Goal: Find specific page/section: Find specific page/section

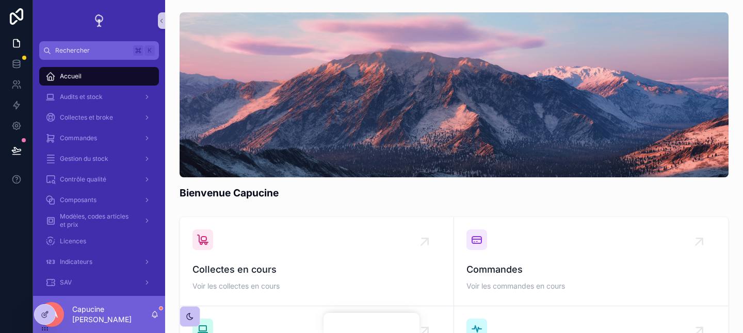
scroll to position [42, 0]
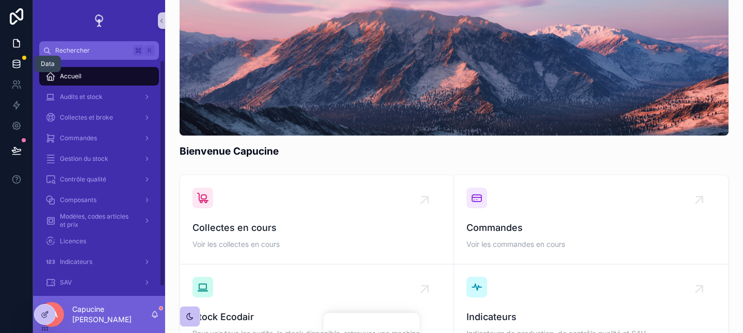
click at [19, 62] on icon at bounding box center [16, 63] width 7 height 4
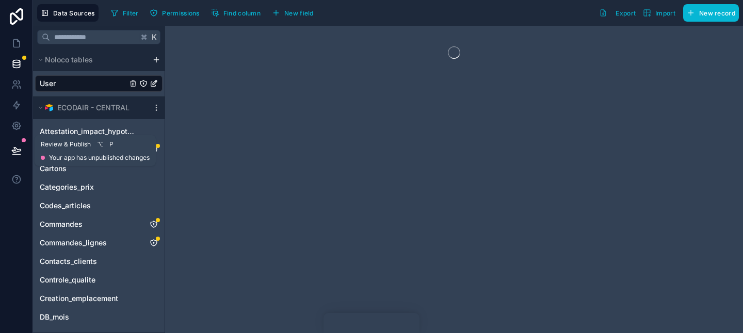
click at [24, 162] on button at bounding box center [16, 150] width 23 height 29
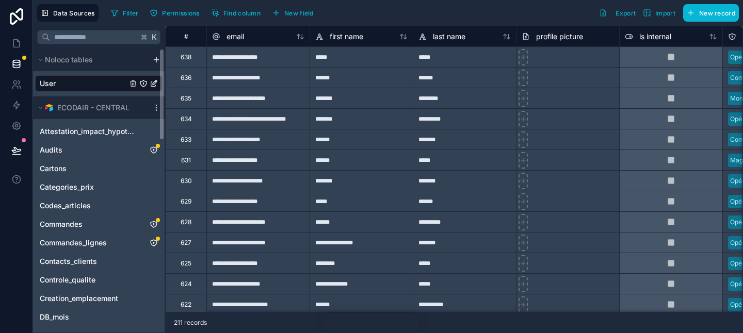
click at [25, 156] on button at bounding box center [16, 150] width 23 height 29
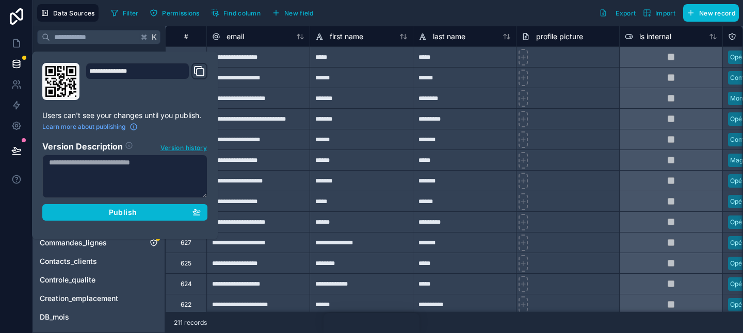
click at [178, 148] on span "Version history" at bounding box center [184, 147] width 46 height 10
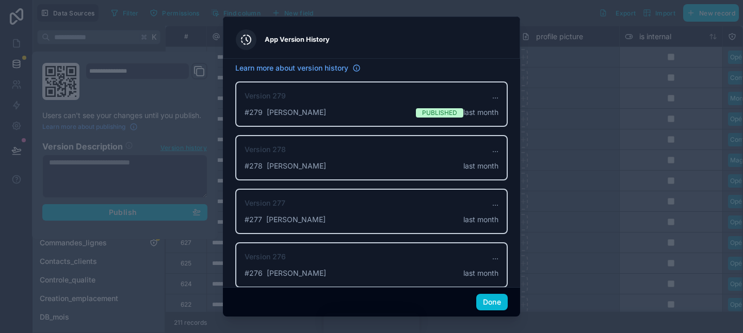
click at [464, 72] on div "Learn more about version history" at bounding box center [371, 68] width 273 height 10
click at [472, 82] on div "Version 279 ... # 279 [PERSON_NAME] Published last month" at bounding box center [371, 104] width 273 height 45
click at [537, 265] on div at bounding box center [371, 166] width 743 height 333
click at [490, 304] on button "Done" at bounding box center [491, 302] width 31 height 17
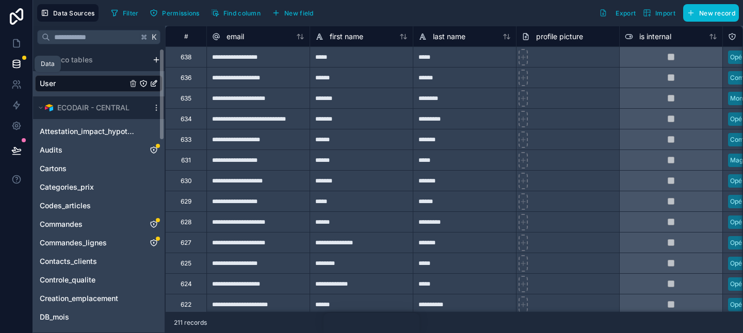
click at [13, 61] on icon at bounding box center [16, 64] width 10 height 10
click at [14, 58] on link at bounding box center [16, 64] width 33 height 21
click at [17, 44] on icon at bounding box center [16, 43] width 10 height 10
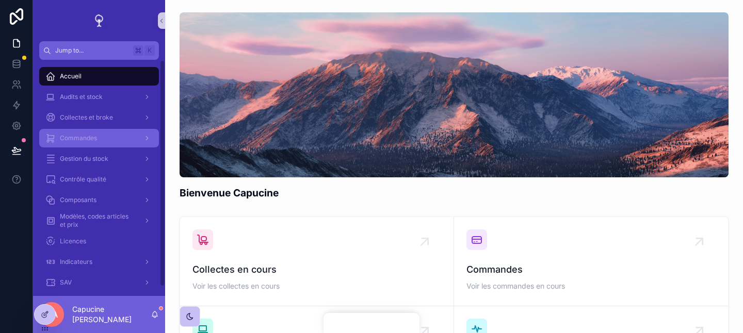
click at [92, 134] on span "Commandes" at bounding box center [78, 138] width 37 height 8
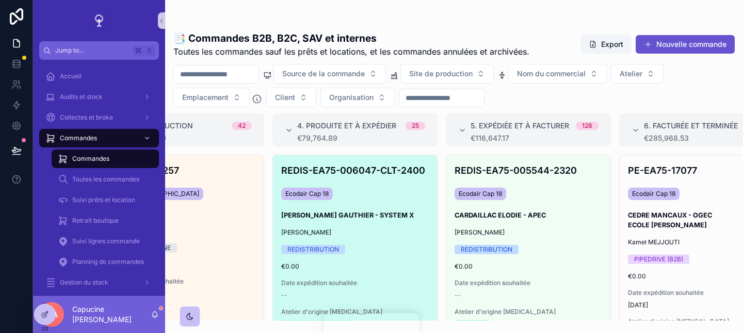
scroll to position [0, 422]
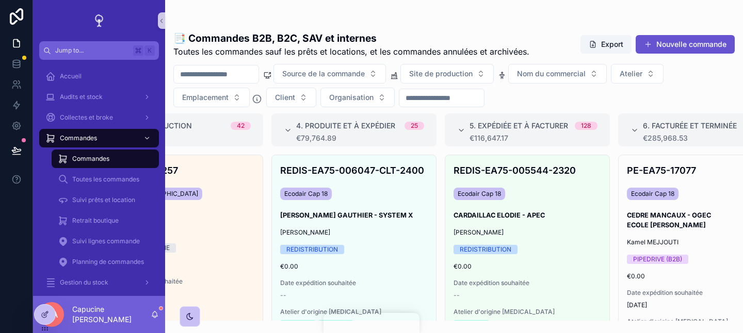
click at [484, 21] on div "scrollable content" at bounding box center [454, 21] width 562 height 8
click at [399, 16] on div "📑 Commandes B2B, B2C, SAV et internes Toutes les commandes sauf les prêts et lo…" at bounding box center [454, 160] width 578 height 321
click at [399, 11] on div "📑 Commandes B2B, B2C, SAV et internes Toutes les commandes sauf les prêts et lo…" at bounding box center [454, 160] width 578 height 321
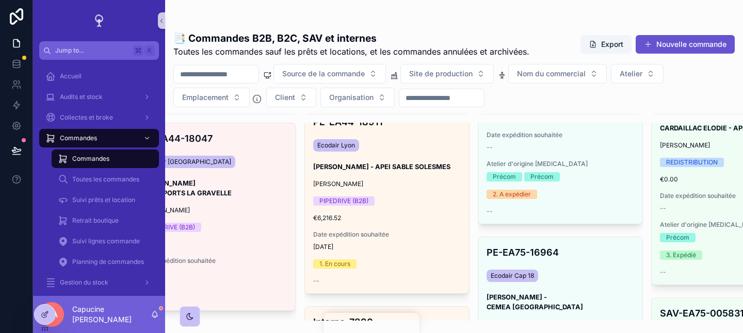
scroll to position [174, 0]
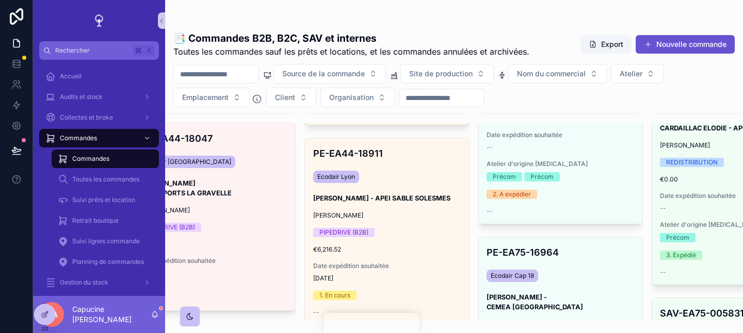
click at [538, 34] on div "📑 Commandes B2B, B2C, SAV et internes Toutes les commandes sauf les prêts et lo…" at bounding box center [454, 44] width 562 height 27
click at [610, 9] on div "📑 Commandes B2B, B2C, SAV et internes Toutes les commandes sauf les prêts et lo…" at bounding box center [454, 160] width 578 height 321
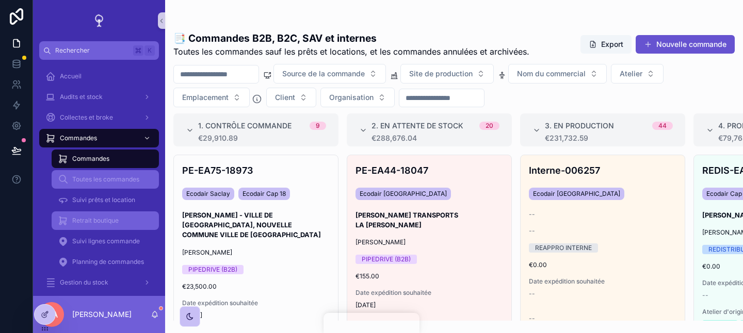
click at [130, 215] on div "Retrait boutique" at bounding box center [105, 221] width 95 height 17
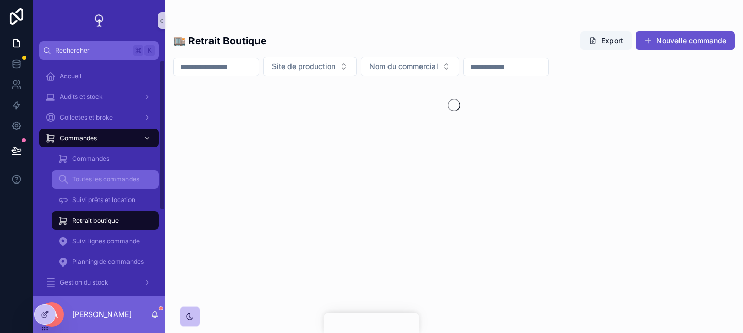
scroll to position [12, 0]
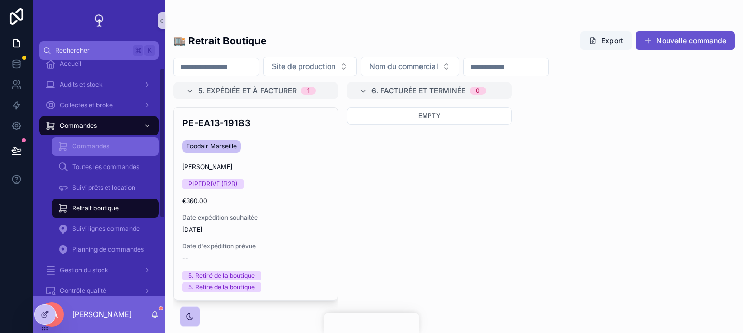
click at [136, 148] on div "Commandes" at bounding box center [105, 146] width 95 height 17
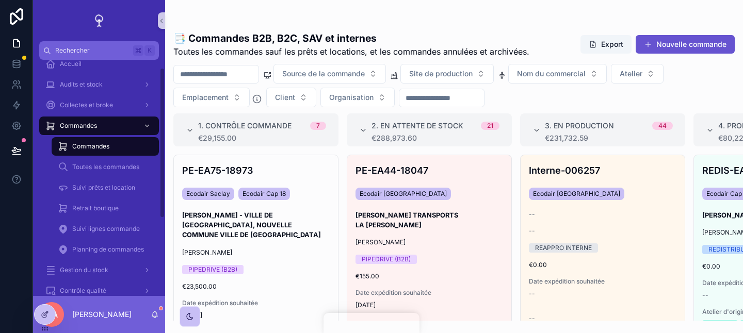
click at [136, 148] on div "Commandes" at bounding box center [105, 146] width 95 height 17
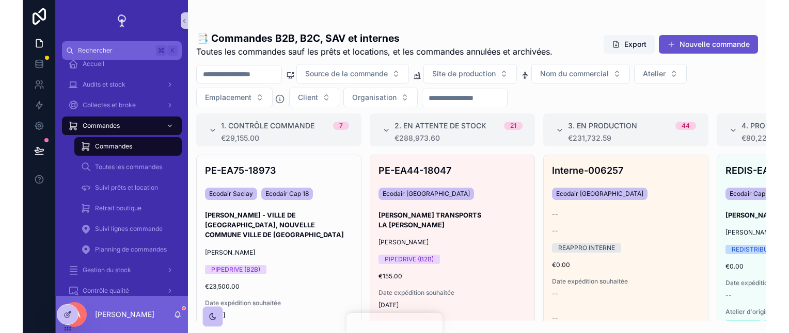
scroll to position [0, 4]
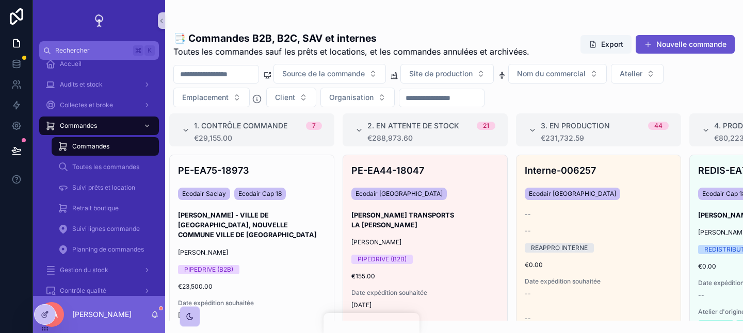
click at [473, 76] on span "Site de production" at bounding box center [440, 74] width 63 height 10
click at [559, 37] on div "📑 Commandes B2B, B2C, SAV et internes Toutes les commandes sauf les prêts et lo…" at bounding box center [454, 44] width 562 height 27
click at [356, 135] on div "2. En attente de stock 21 €288,973.60" at bounding box center [425, 130] width 140 height 25
click at [356, 117] on div "2. En attente de stock 21 €288,973.60" at bounding box center [425, 130] width 165 height 33
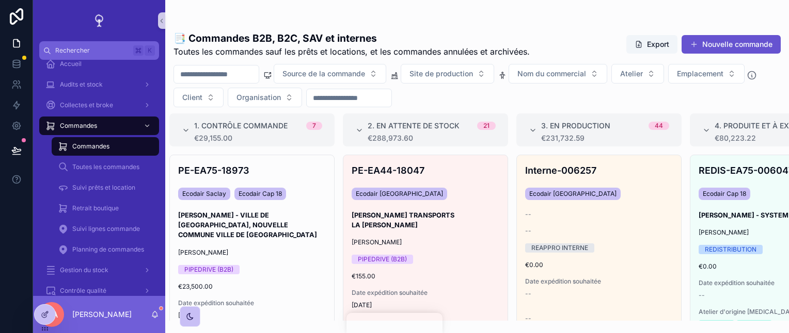
scroll to position [0, 0]
click at [365, 73] on span "Source de la commande" at bounding box center [323, 74] width 83 height 10
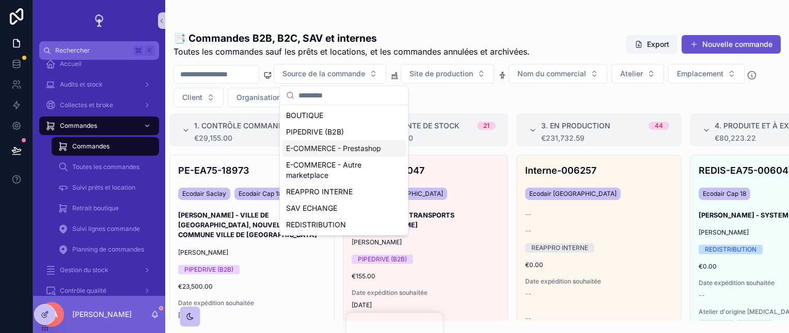
click at [579, 85] on div "Source de la commande Site de production Nom du commercial Atelier Emplacement …" at bounding box center [476, 85] width 623 height 43
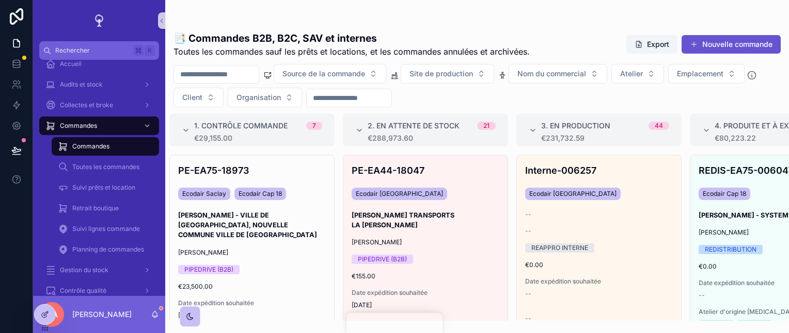
click at [637, 102] on div "Source de la commande Site de production Nom du commercial Atelier Emplacement …" at bounding box center [476, 85] width 623 height 43
click at [647, 84] on div "Source de la commande Site de production Nom du commercial Atelier Emplacement …" at bounding box center [476, 85] width 623 height 43
click at [643, 69] on span "Atelier" at bounding box center [631, 74] width 23 height 10
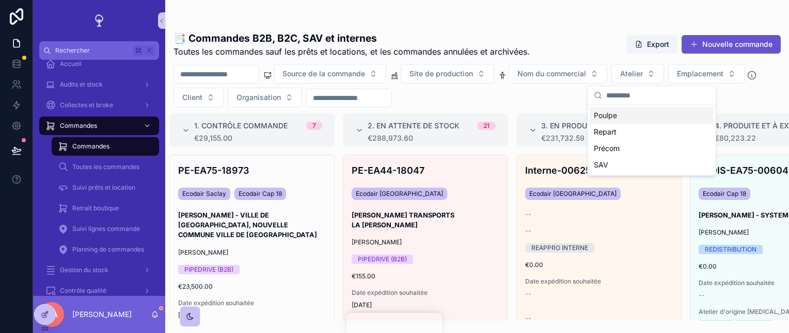
click at [535, 115] on div "3. En production 44 €231,732.59" at bounding box center [598, 130] width 165 height 33
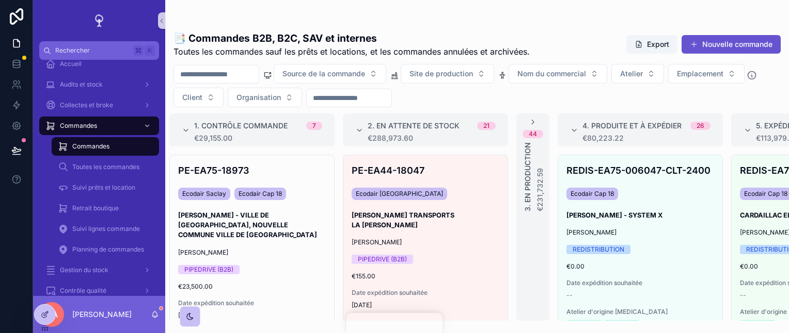
click at [552, 102] on div "Source de la commande Site de production Nom du commercial Atelier Emplacement …" at bounding box center [476, 85] width 623 height 43
click at [550, 122] on div "1. Contrôle Commande 7 €29,155.00 PE-EA75-18973 Ecodair Saclay Ecodair Cap 18 A…" at bounding box center [476, 217] width 623 height 207
click at [546, 122] on div "44 3. En production €231,732.59" at bounding box center [532, 165] width 33 height 94
click at [530, 120] on div "44 3. En production €231,732.59" at bounding box center [532, 165] width 33 height 94
click at [522, 94] on div "Source de la commande Site de production Nom du commercial Atelier Emplacement …" at bounding box center [476, 85] width 623 height 43
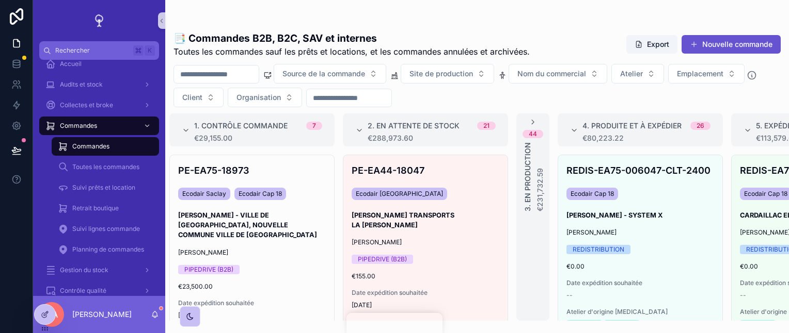
click at [531, 131] on div "44" at bounding box center [533, 134] width 8 height 8
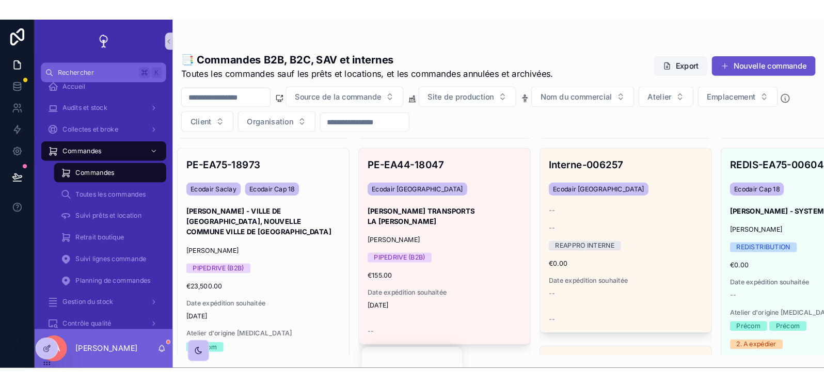
scroll to position [0, 4]
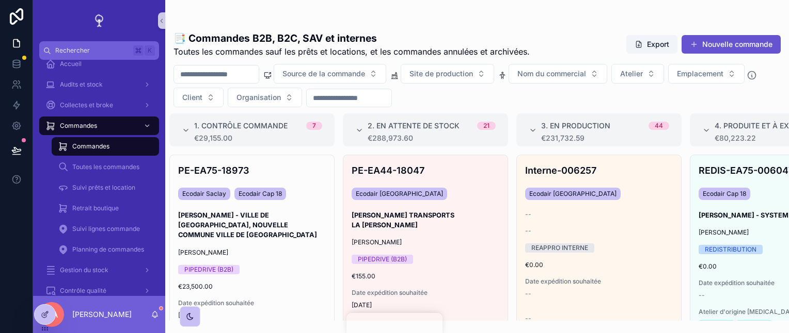
click at [476, 10] on div "📑 Commandes B2B, B2C, SAV et internes Toutes les commandes sauf les prêts et lo…" at bounding box center [476, 160] width 623 height 321
